Goal: Transaction & Acquisition: Purchase product/service

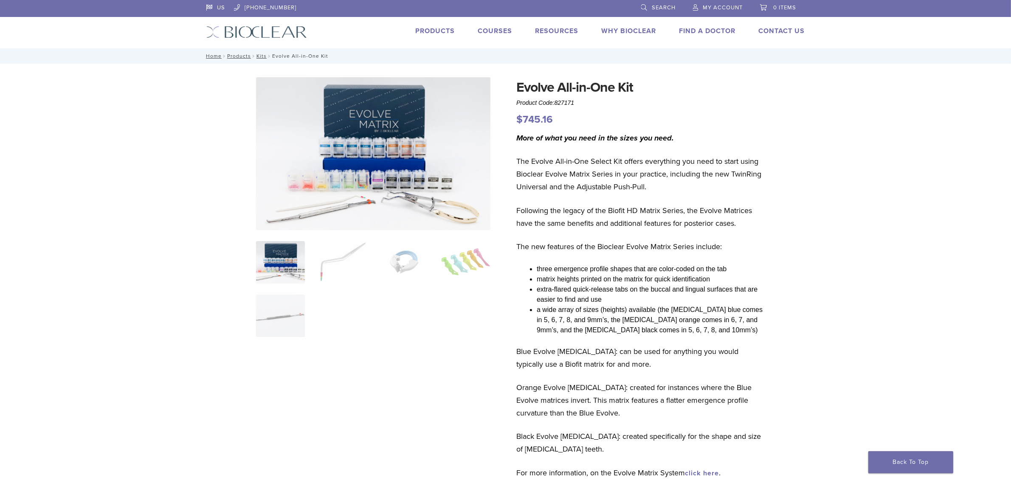
click at [400, 188] on img at bounding box center [373, 153] width 234 height 153
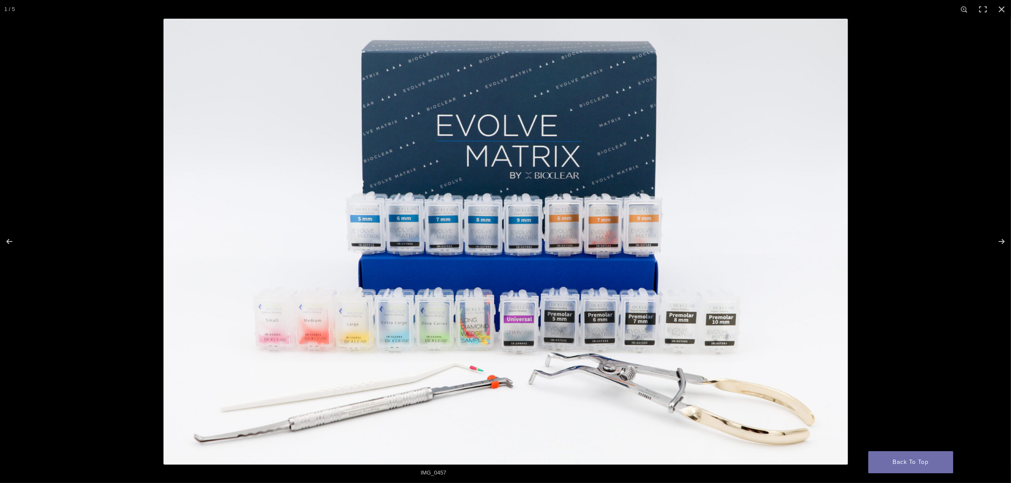
click at [372, 325] on img "Full screen image" at bounding box center [505, 242] width 684 height 446
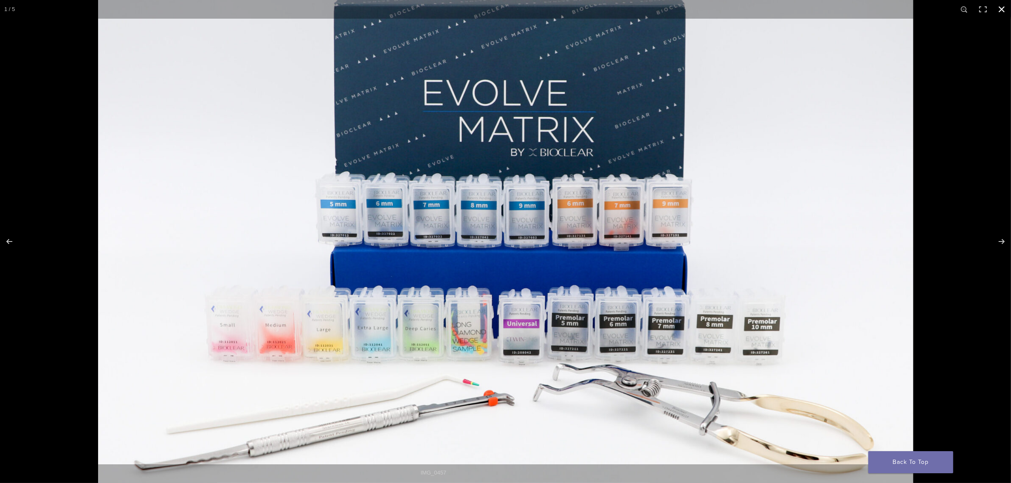
click at [1002, 7] on button "Close (Esc)" at bounding box center [1001, 9] width 19 height 19
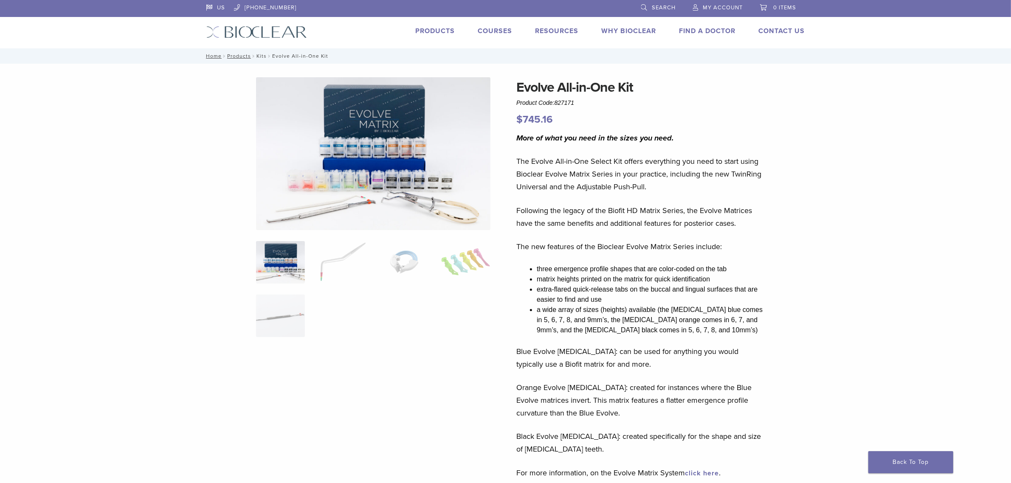
click at [259, 54] on link "Kits" at bounding box center [261, 56] width 10 height 6
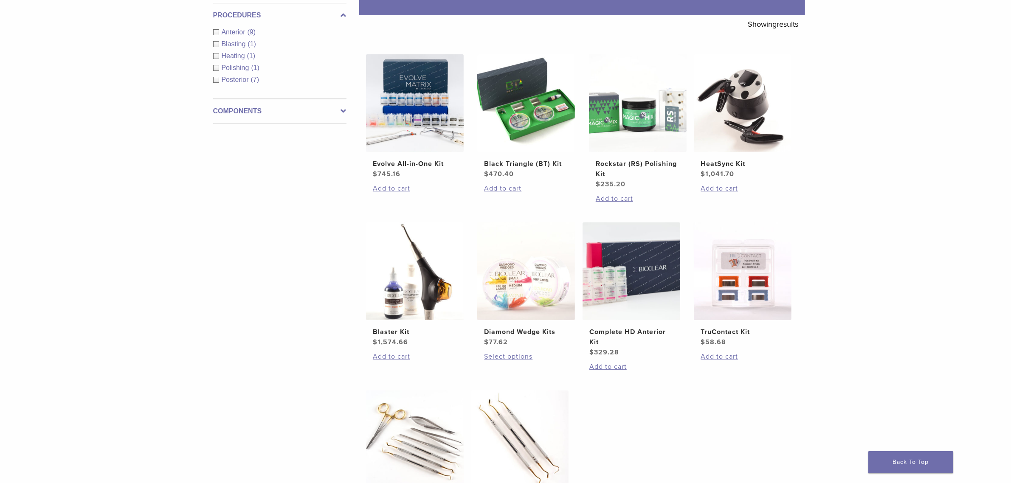
scroll to position [159, 0]
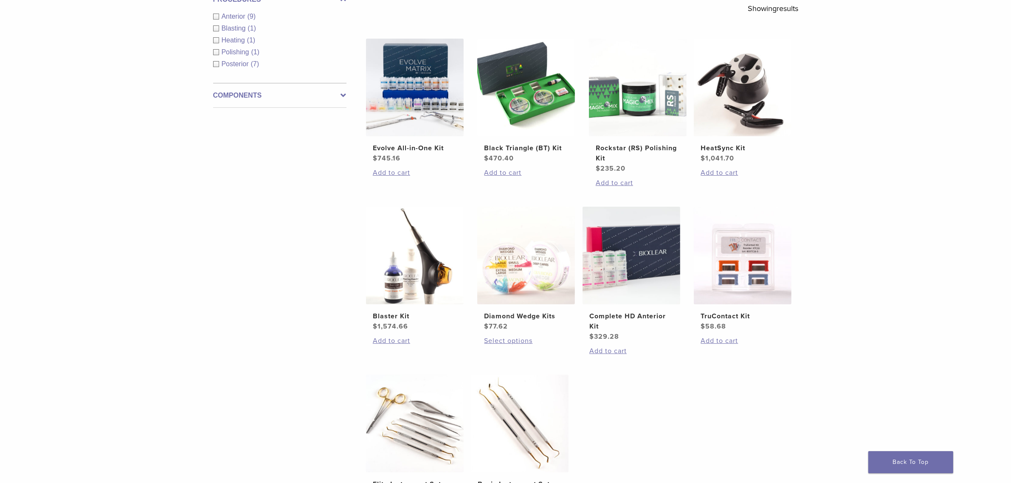
click at [217, 17] on div "Anterior (9)" at bounding box center [279, 16] width 133 height 10
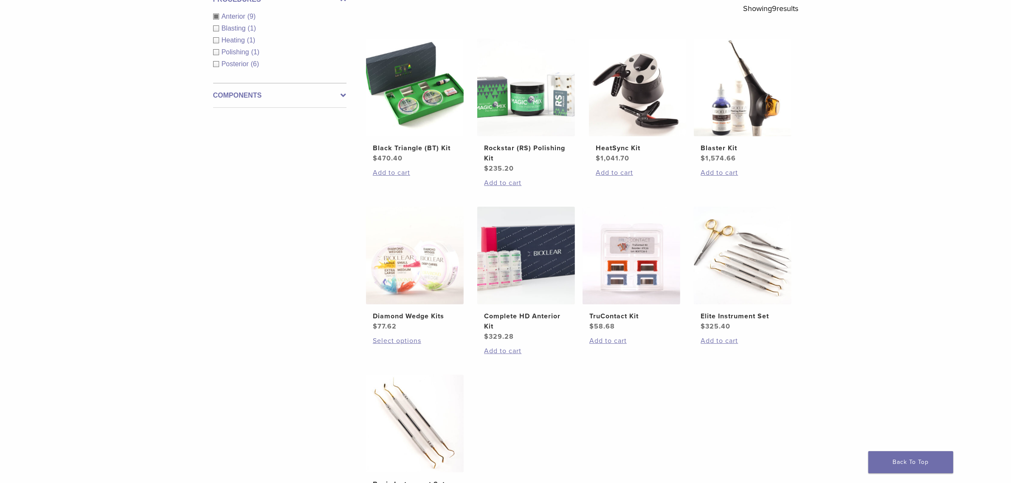
click at [251, 96] on label "Components" at bounding box center [279, 95] width 133 height 10
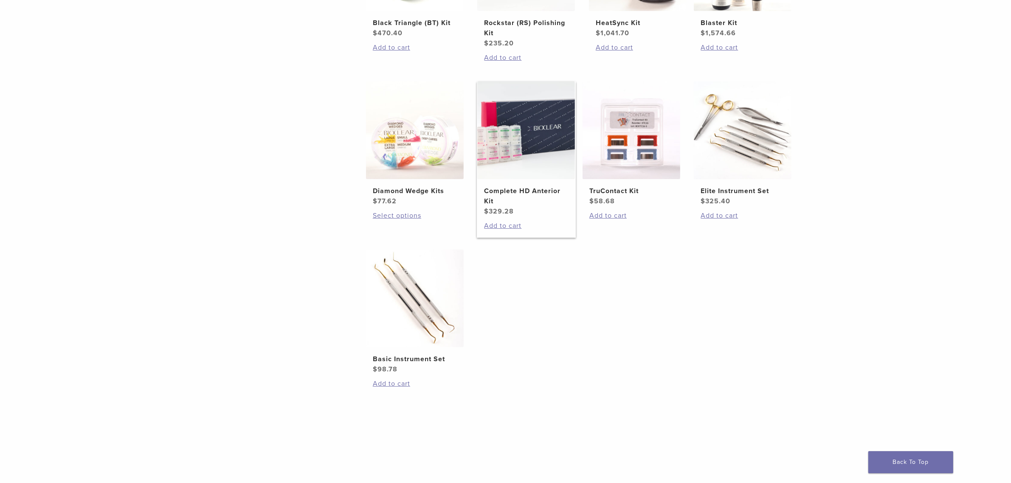
scroll to position [318, 0]
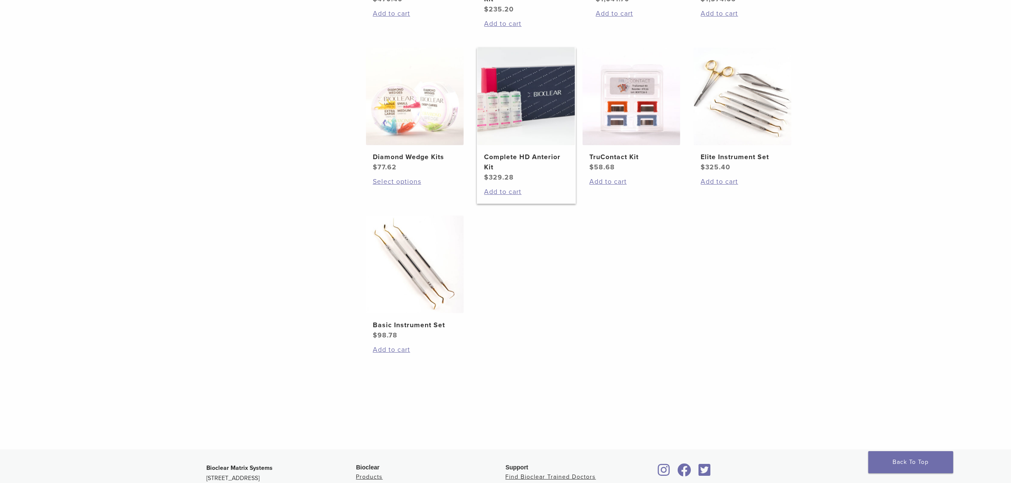
click at [538, 137] on img at bounding box center [526, 97] width 98 height 98
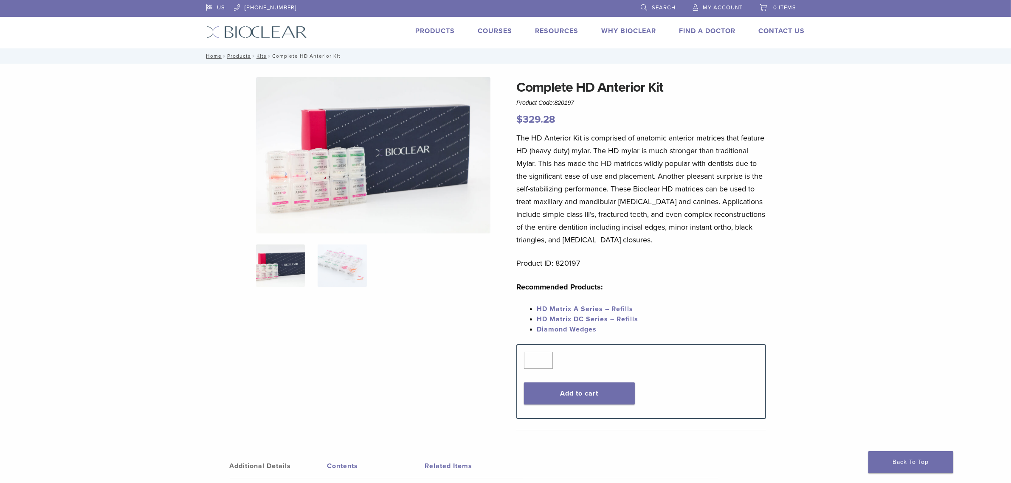
click at [345, 170] on img at bounding box center [373, 155] width 234 height 156
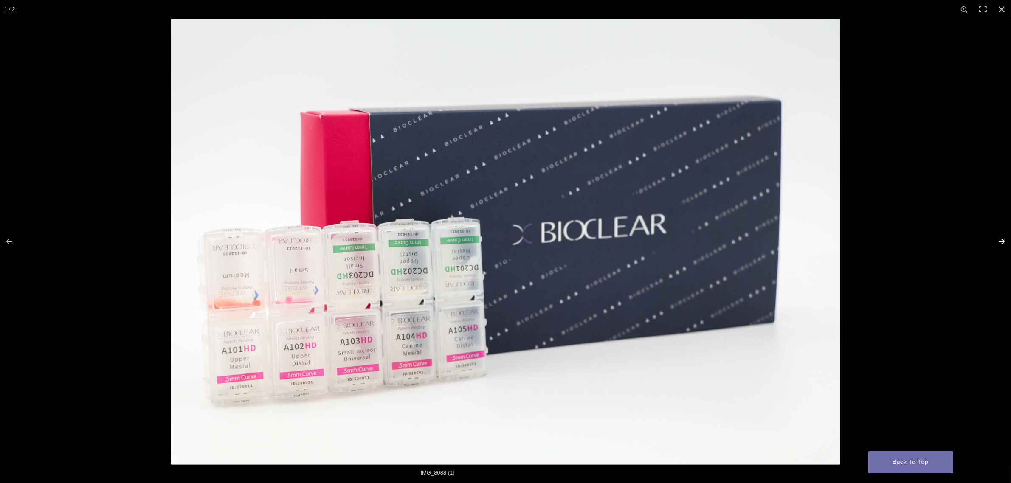
click at [1003, 242] on button "Next (arrow right)" at bounding box center [996, 241] width 30 height 42
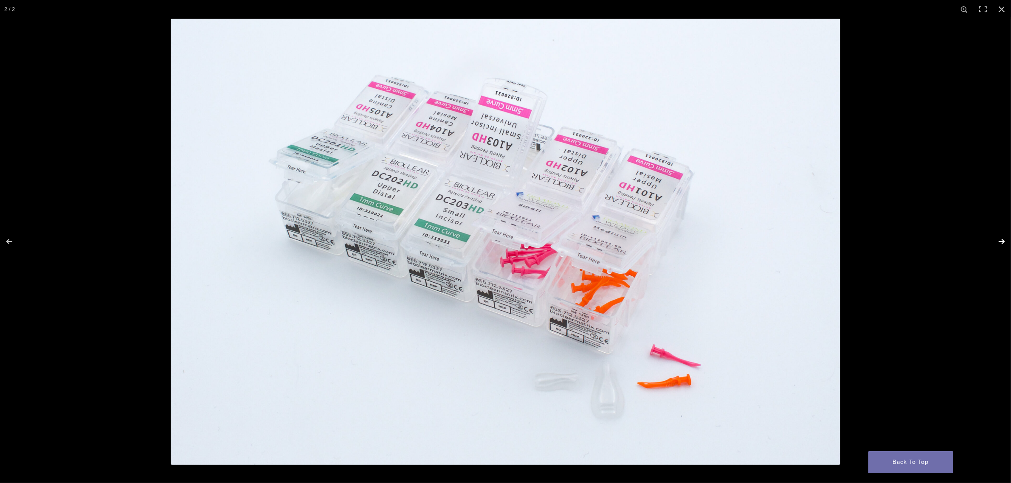
click at [1003, 242] on button "Next (arrow right)" at bounding box center [996, 241] width 30 height 42
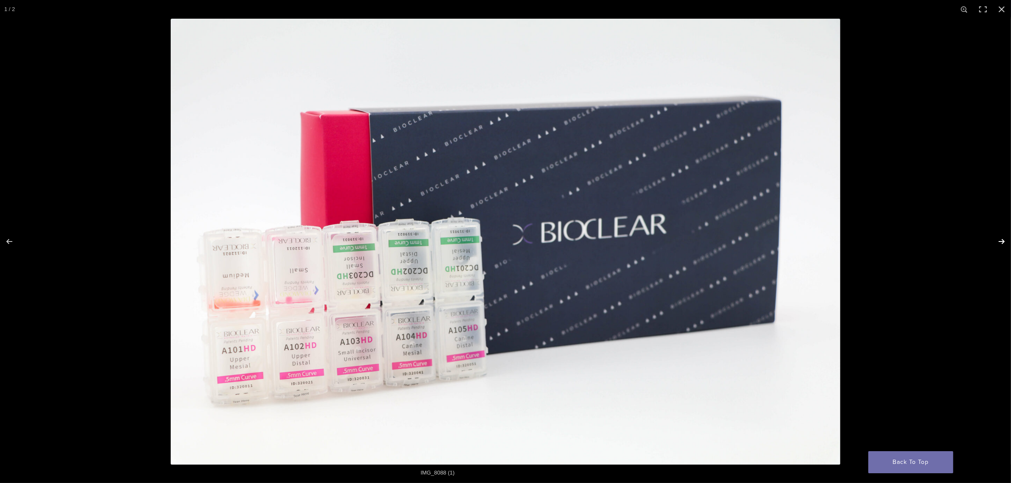
click at [1003, 242] on button "Next (arrow right)" at bounding box center [996, 241] width 30 height 42
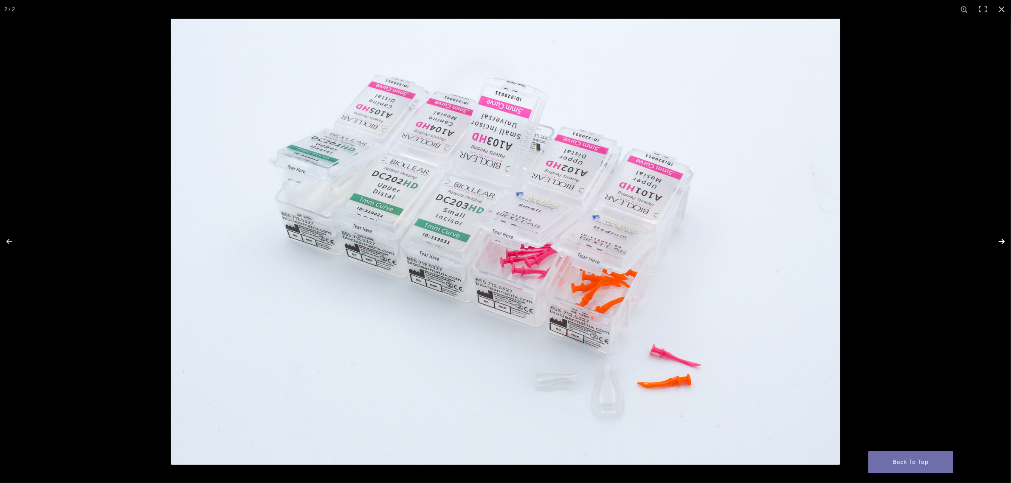
click at [1003, 242] on button "Next (arrow right)" at bounding box center [996, 241] width 30 height 42
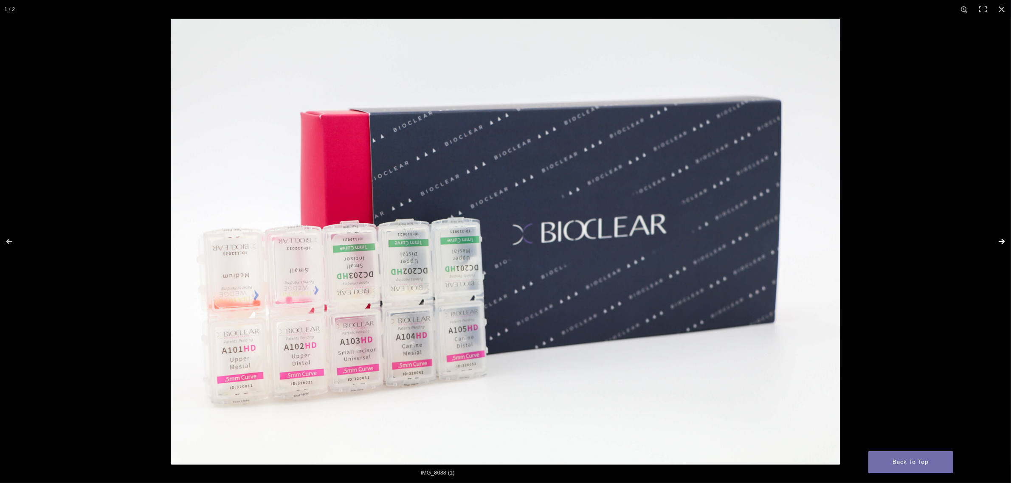
click at [1003, 242] on button "Next (arrow right)" at bounding box center [996, 241] width 30 height 42
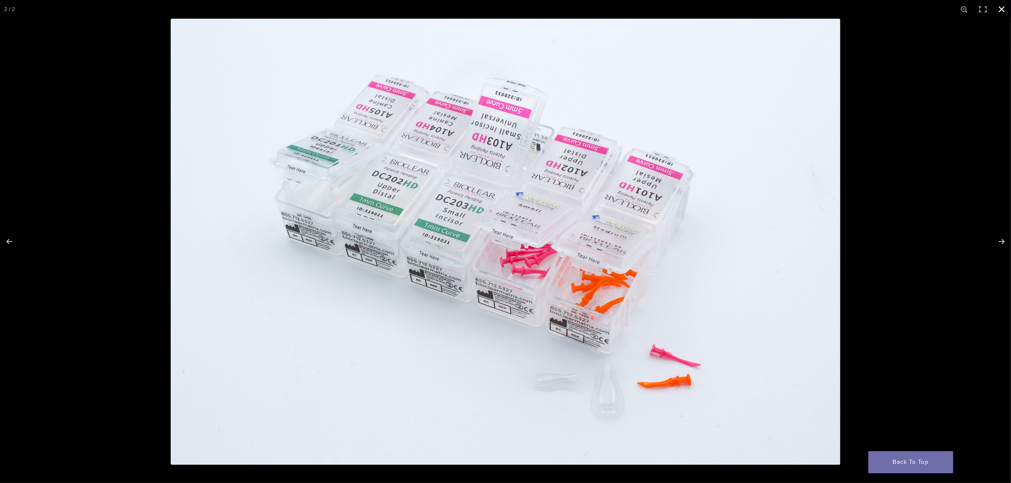
click at [1002, 8] on button "Close (Esc)" at bounding box center [1001, 9] width 19 height 19
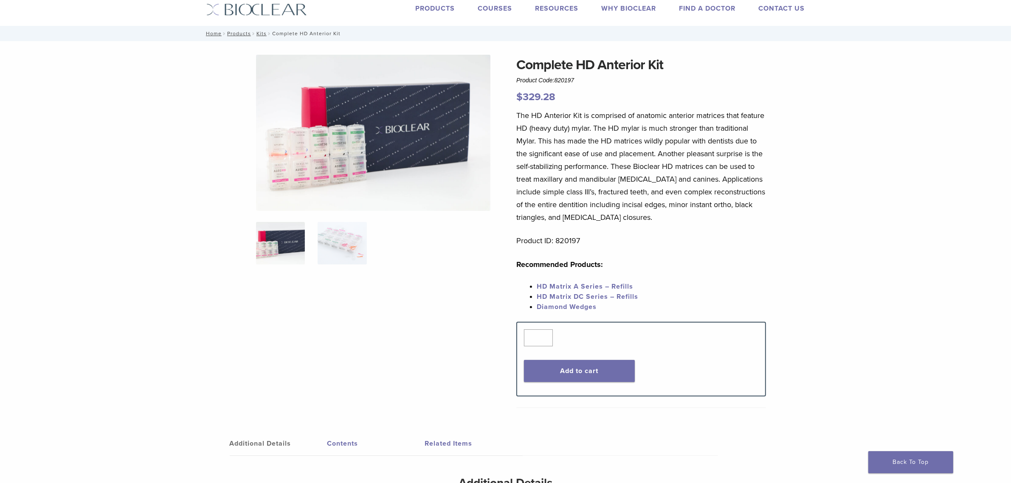
scroll to position [53, 0]
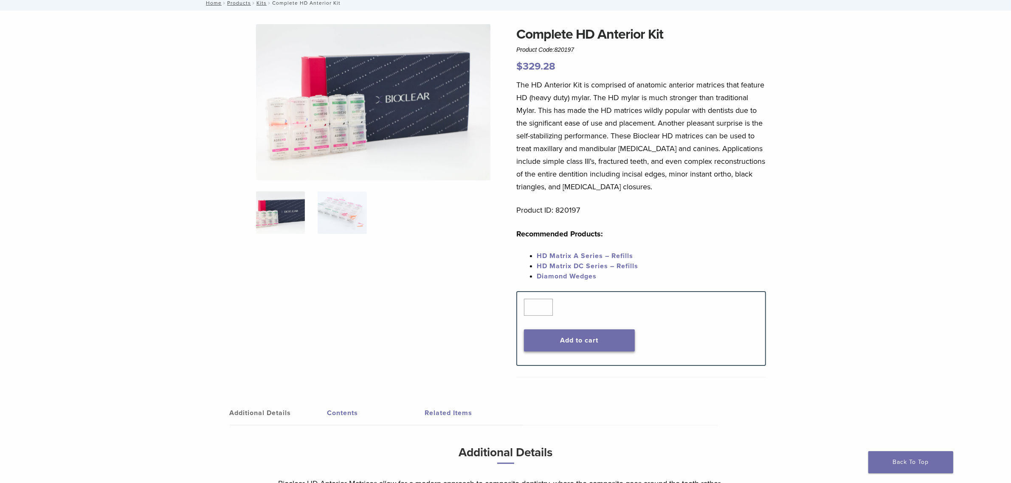
click at [582, 344] on button "Add to cart" at bounding box center [579, 340] width 111 height 22
